Goal: Task Accomplishment & Management: Complete application form

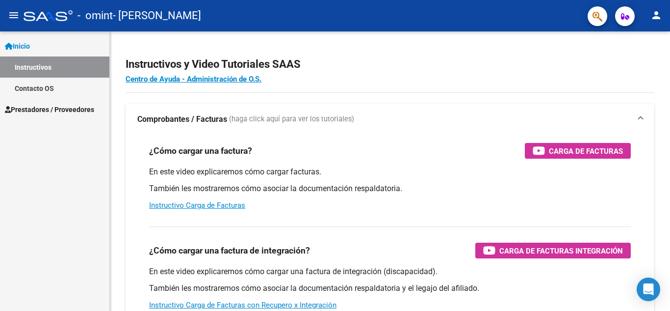
click at [39, 106] on span "Prestadores / Proveedores" at bounding box center [49, 109] width 89 height 11
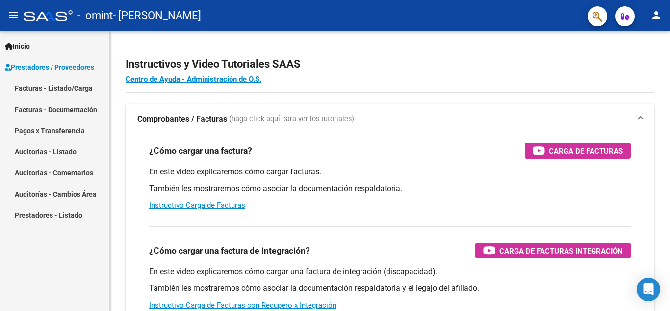
click at [36, 84] on link "Facturas - Listado/Carga" at bounding box center [54, 88] width 109 height 21
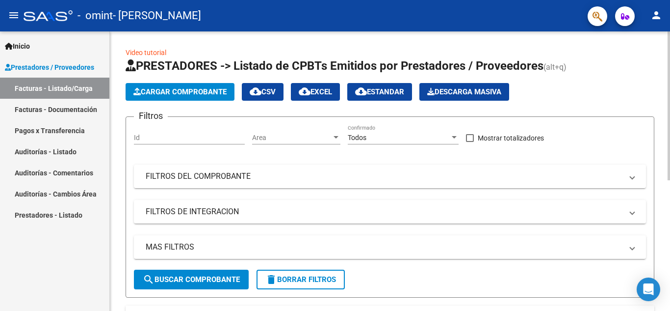
click at [177, 94] on span "Cargar Comprobante" at bounding box center [179, 91] width 93 height 9
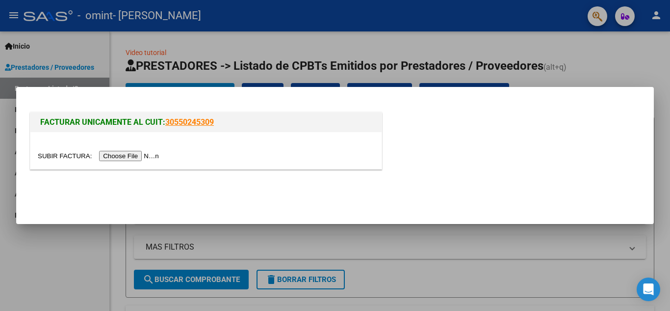
click at [150, 155] on input "file" at bounding box center [100, 156] width 124 height 10
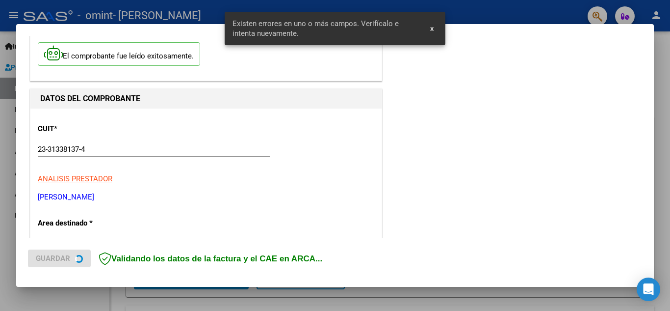
scroll to position [222, 0]
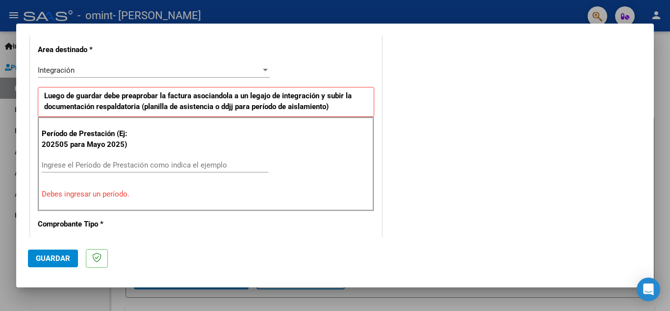
click at [156, 166] on input "Ingrese el Período de Prestación como indica el ejemplo" at bounding box center [155, 164] width 227 height 9
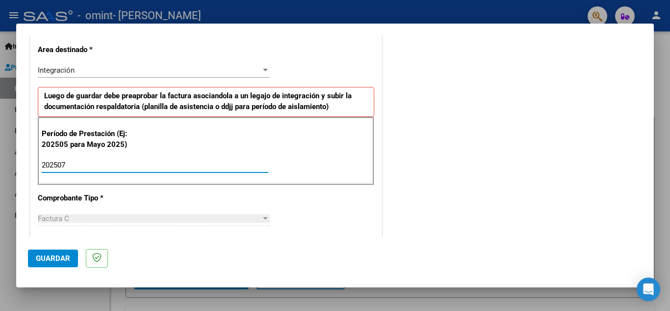
type input "202508"
click at [372, 187] on div "CUIT * 23-31338137-4 Ingresar CUIT ANALISIS PRESTADOR [PERSON_NAME] [PERSON_NAM…" at bounding box center [205, 305] width 351 height 739
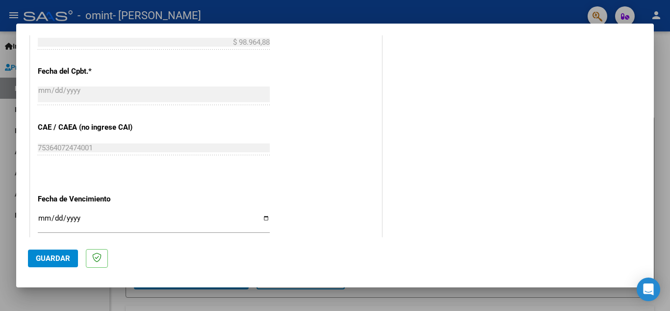
scroll to position [575, 0]
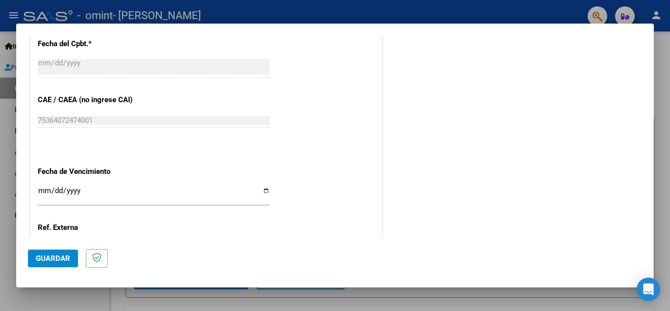
click at [263, 191] on input "Ingresar la fecha" at bounding box center [154, 194] width 232 height 16
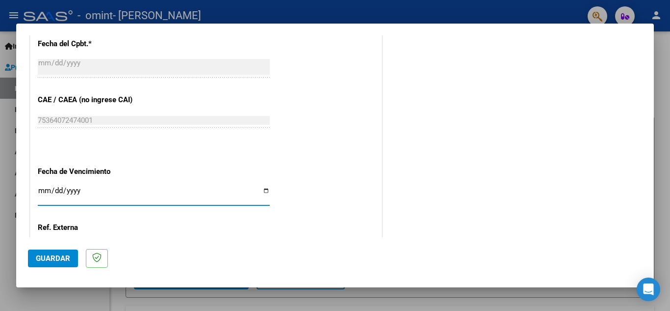
type input "[DATE]"
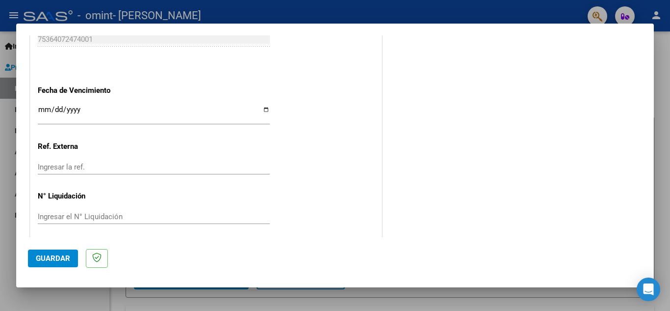
scroll to position [662, 0]
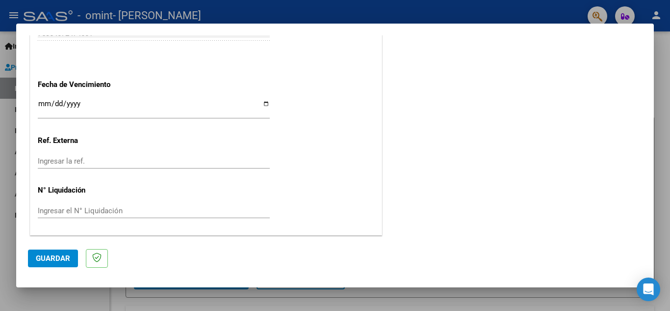
click at [57, 252] on button "Guardar" at bounding box center [53, 258] width 50 height 18
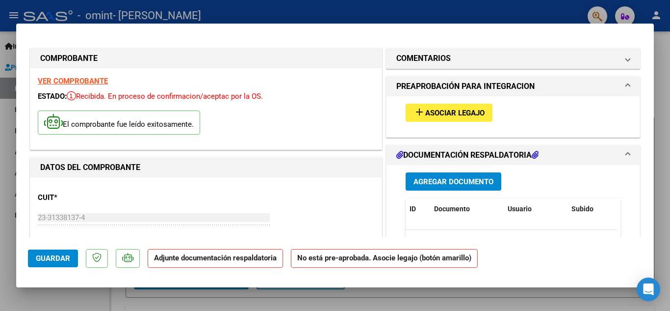
click at [442, 109] on span "Asociar Legajo" at bounding box center [455, 112] width 59 height 9
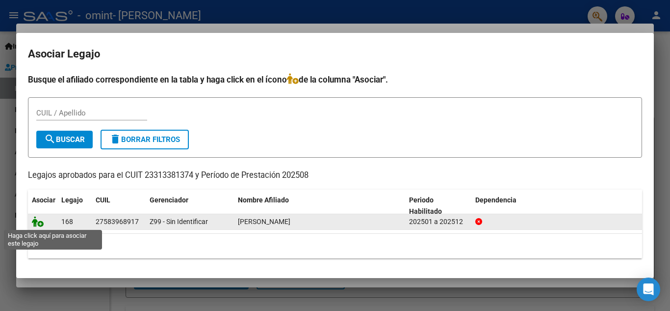
click at [38, 223] on icon at bounding box center [38, 221] width 12 height 11
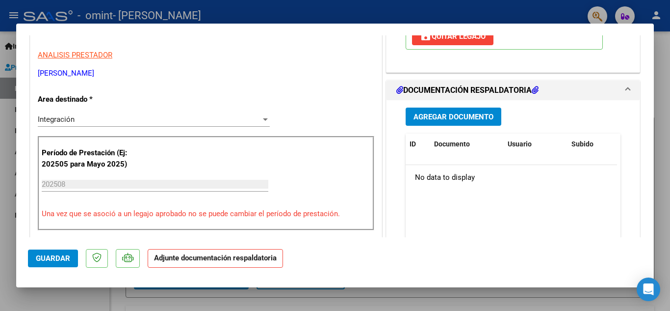
scroll to position [197, 0]
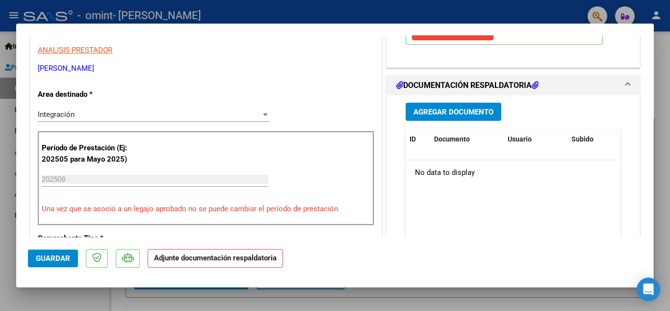
click at [455, 116] on span "Agregar Documento" at bounding box center [454, 111] width 80 height 9
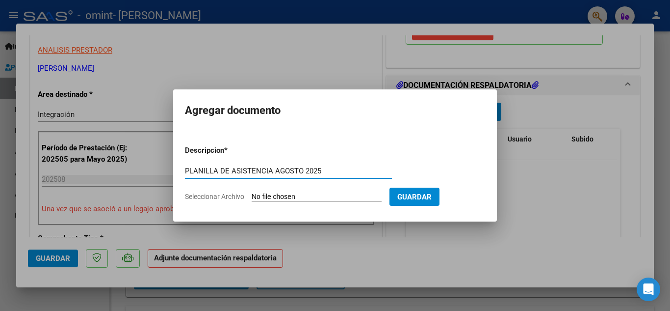
type input "PLANILLA DE ASISTENCIA AGOSTO 2025"
click at [283, 197] on input "Seleccionar Archivo" at bounding box center [317, 196] width 130 height 9
type input "C:\fakepath\PLANILLA [PERSON_NAME][DATE].pdf"
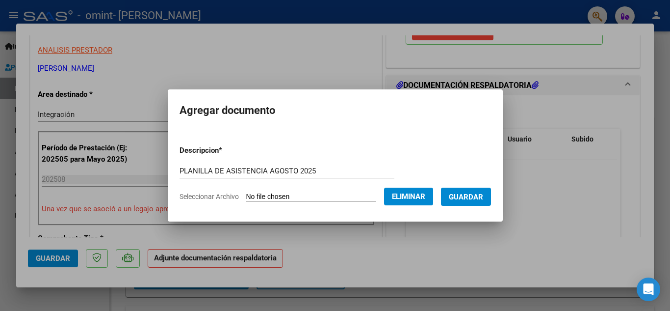
click at [478, 198] on span "Guardar" at bounding box center [466, 196] width 34 height 9
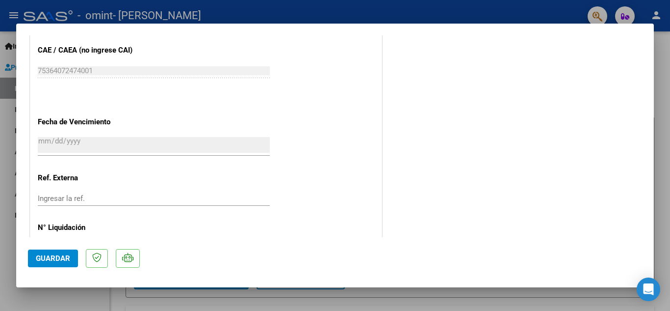
scroll to position [677, 0]
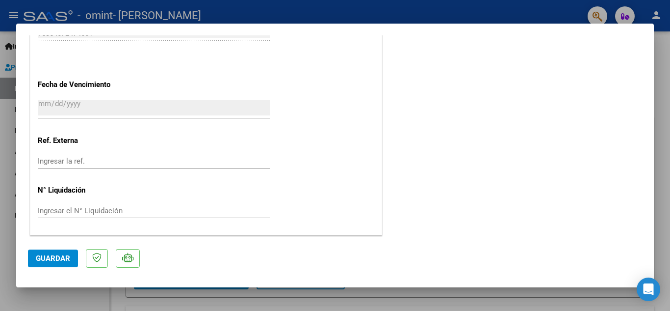
click at [52, 257] on span "Guardar" at bounding box center [53, 258] width 34 height 9
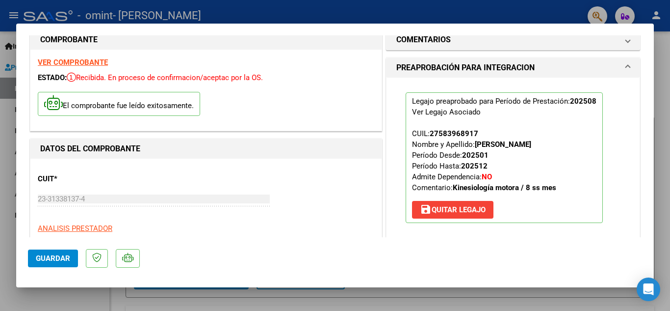
scroll to position [0, 0]
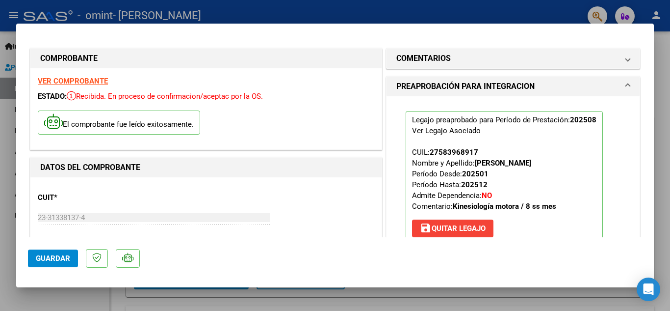
click at [512, 4] on div at bounding box center [335, 155] width 670 height 311
type input "$ 0,00"
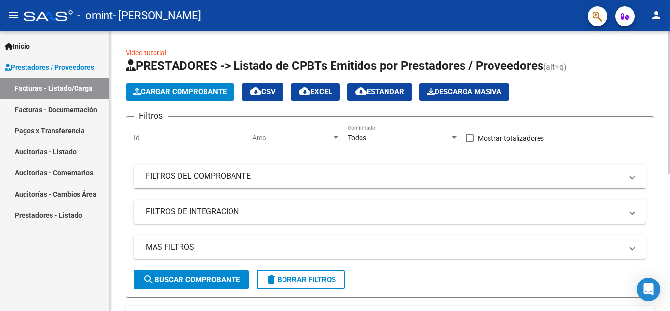
click at [196, 282] on span "search Buscar Comprobante" at bounding box center [191, 279] width 97 height 9
click at [222, 279] on span "search Buscar Comprobante" at bounding box center [191, 279] width 97 height 9
click at [655, 15] on mat-icon "person" at bounding box center [657, 15] width 12 height 12
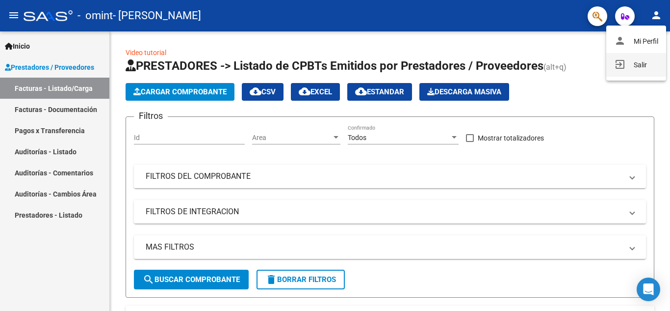
click at [631, 65] on button "exit_to_app Salir" at bounding box center [637, 65] width 60 height 24
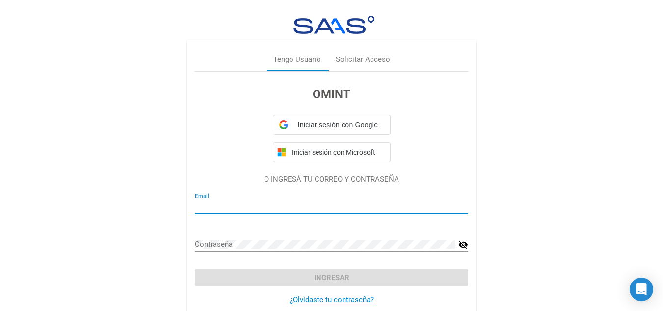
type input "[EMAIL_ADDRESS][DOMAIN_NAME]"
